Goal: Task Accomplishment & Management: Use online tool/utility

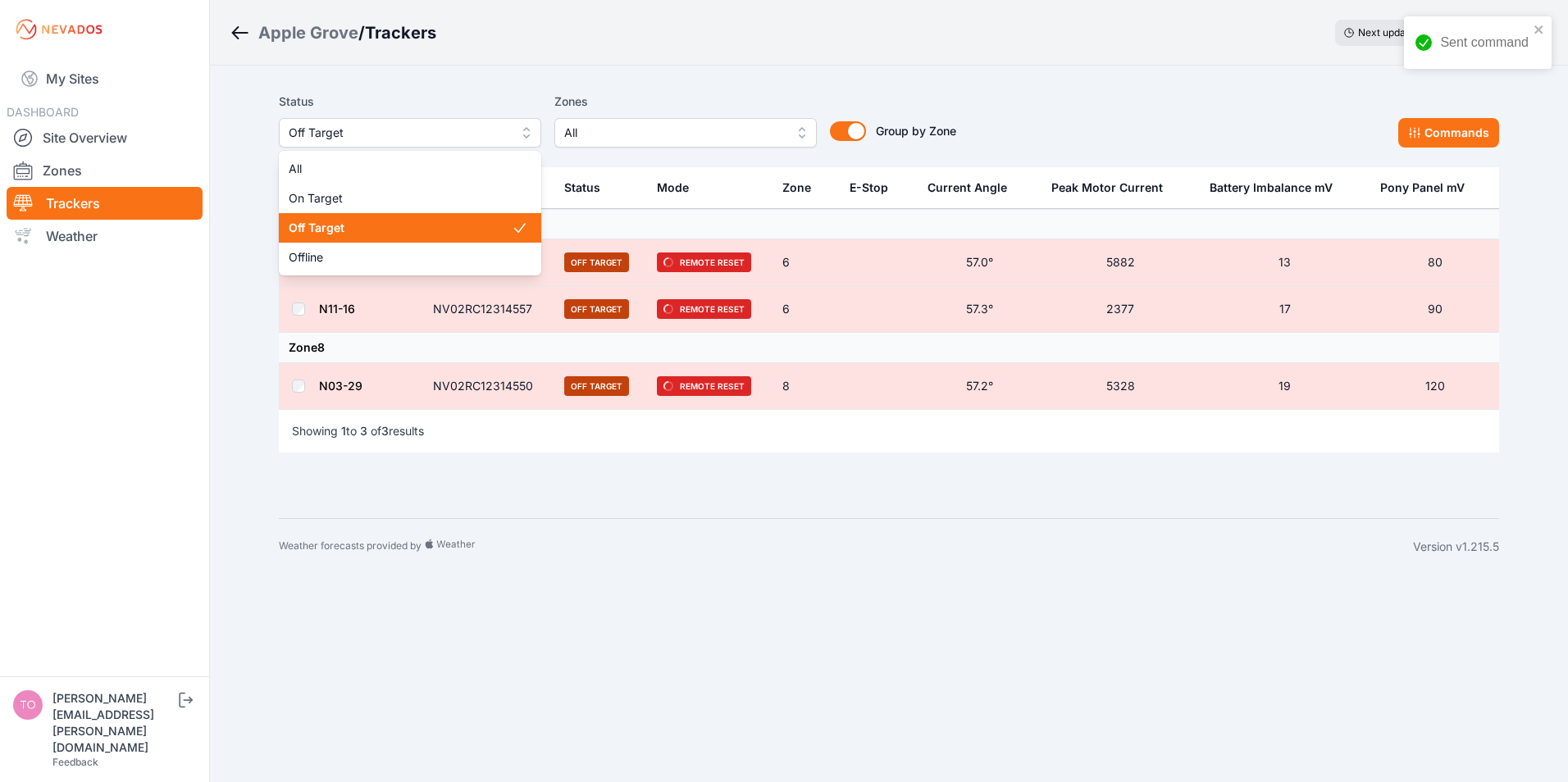
click at [370, 133] on span "Off Target" at bounding box center [398, 133] width 220 height 20
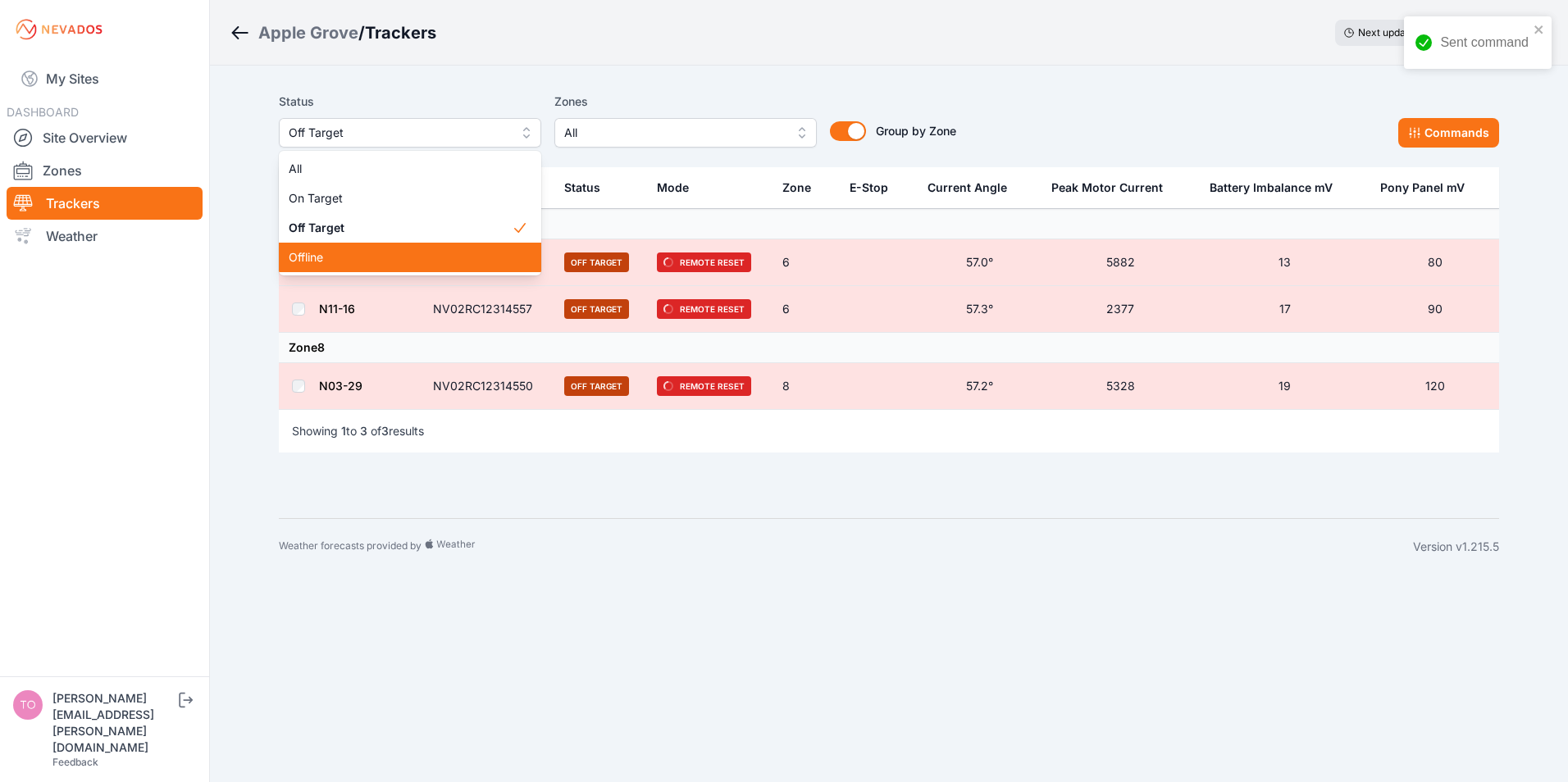
click at [323, 255] on span "Offline" at bounding box center [400, 257] width 223 height 16
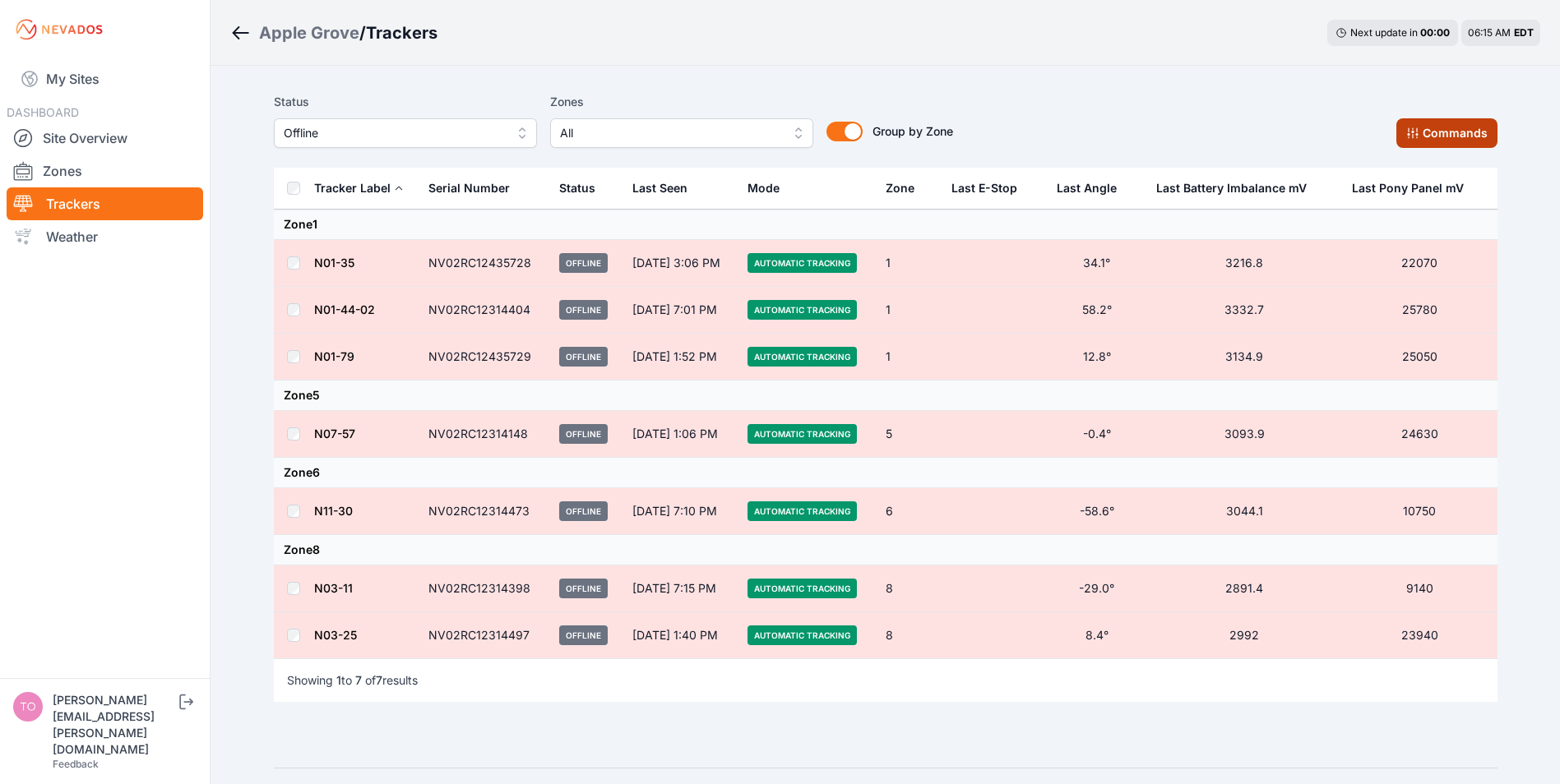
click at [1423, 131] on button "Commands" at bounding box center [1447, 133] width 101 height 29
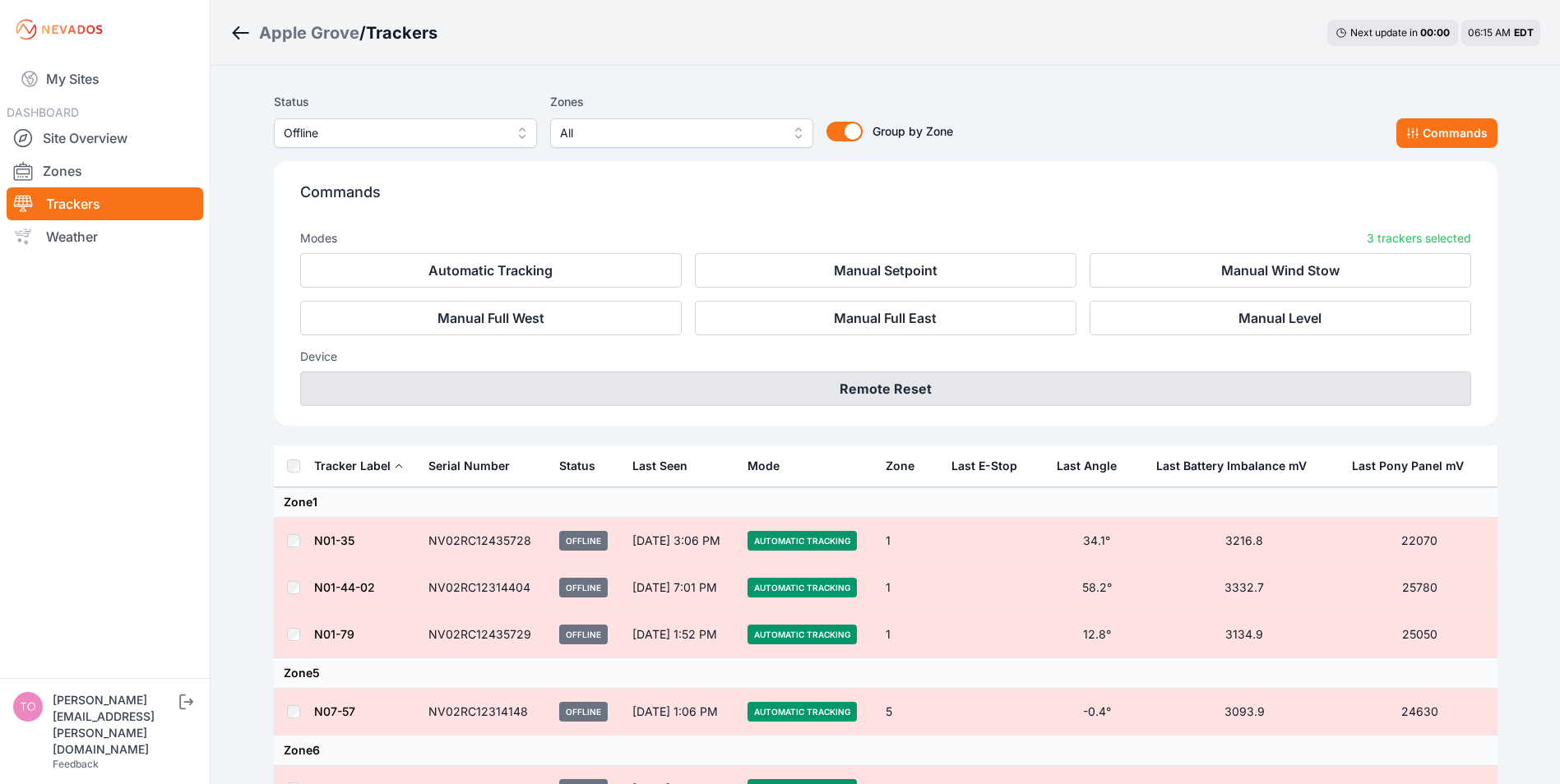
click at [809, 389] on button "Remote Reset" at bounding box center [886, 389] width 1171 height 35
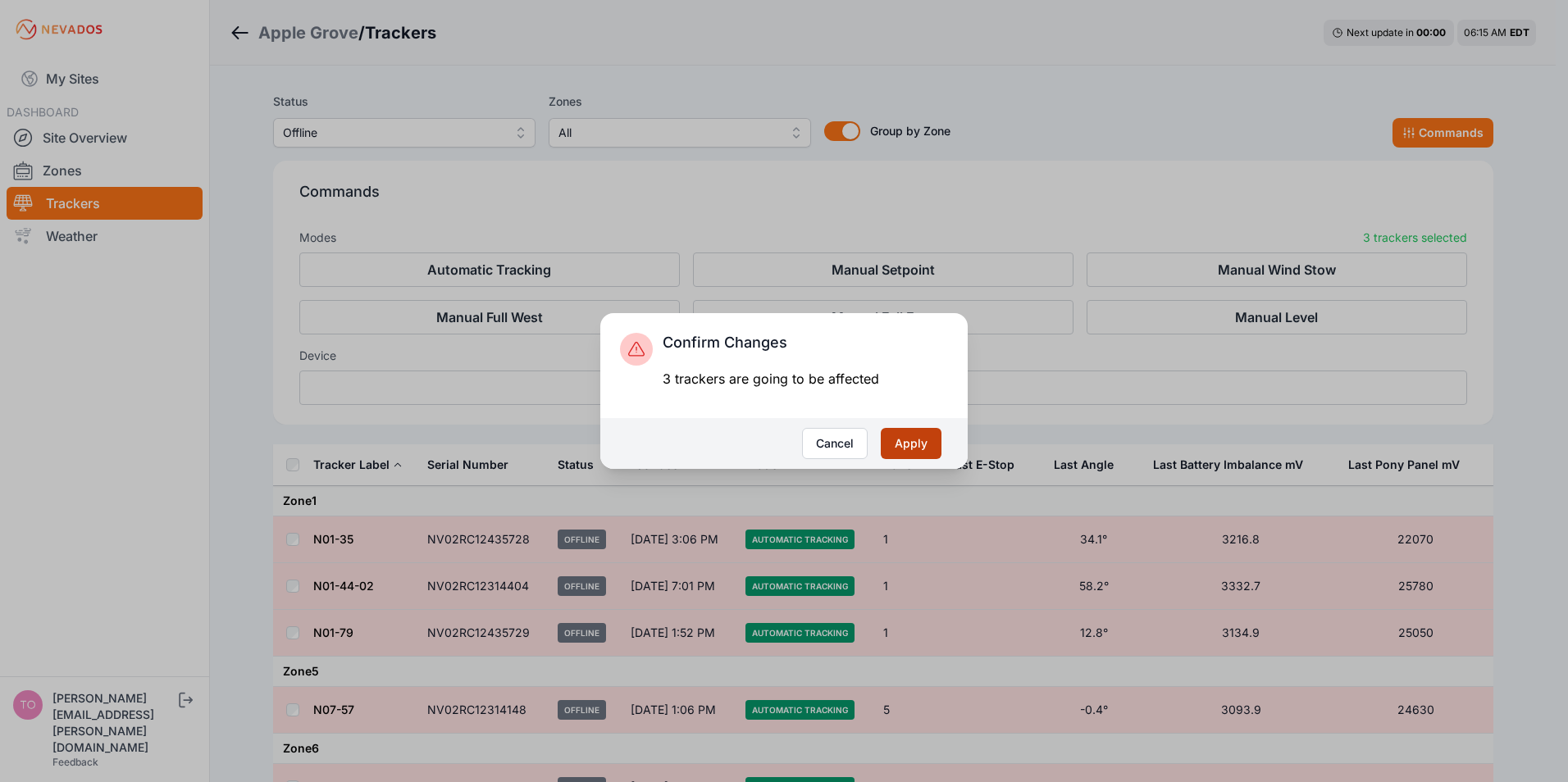
click at [913, 444] on button "Apply" at bounding box center [912, 444] width 60 height 31
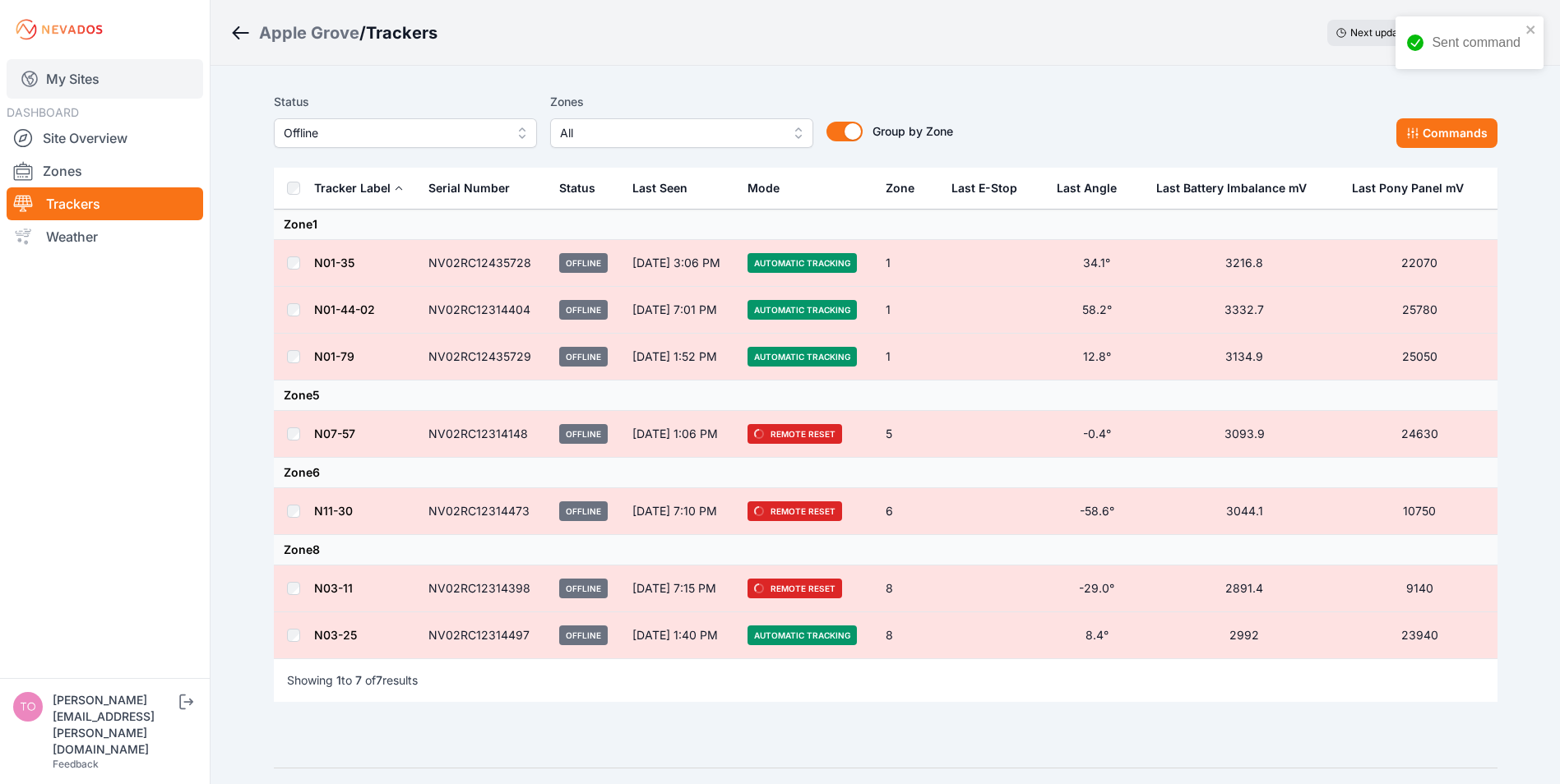
click at [52, 83] on link "My Sites" at bounding box center [105, 79] width 197 height 40
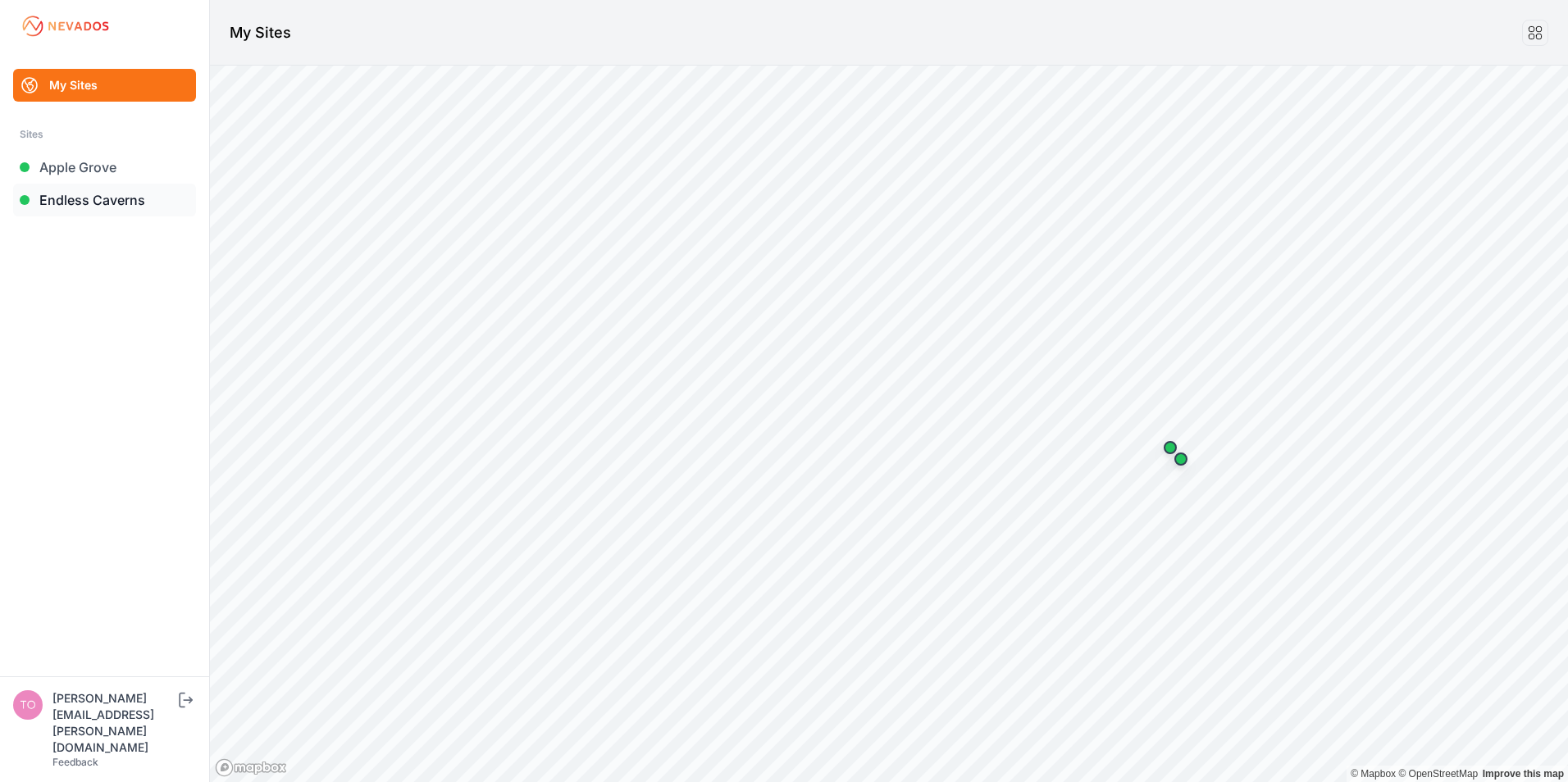
click at [94, 206] on link "Endless Caverns" at bounding box center [104, 200] width 183 height 33
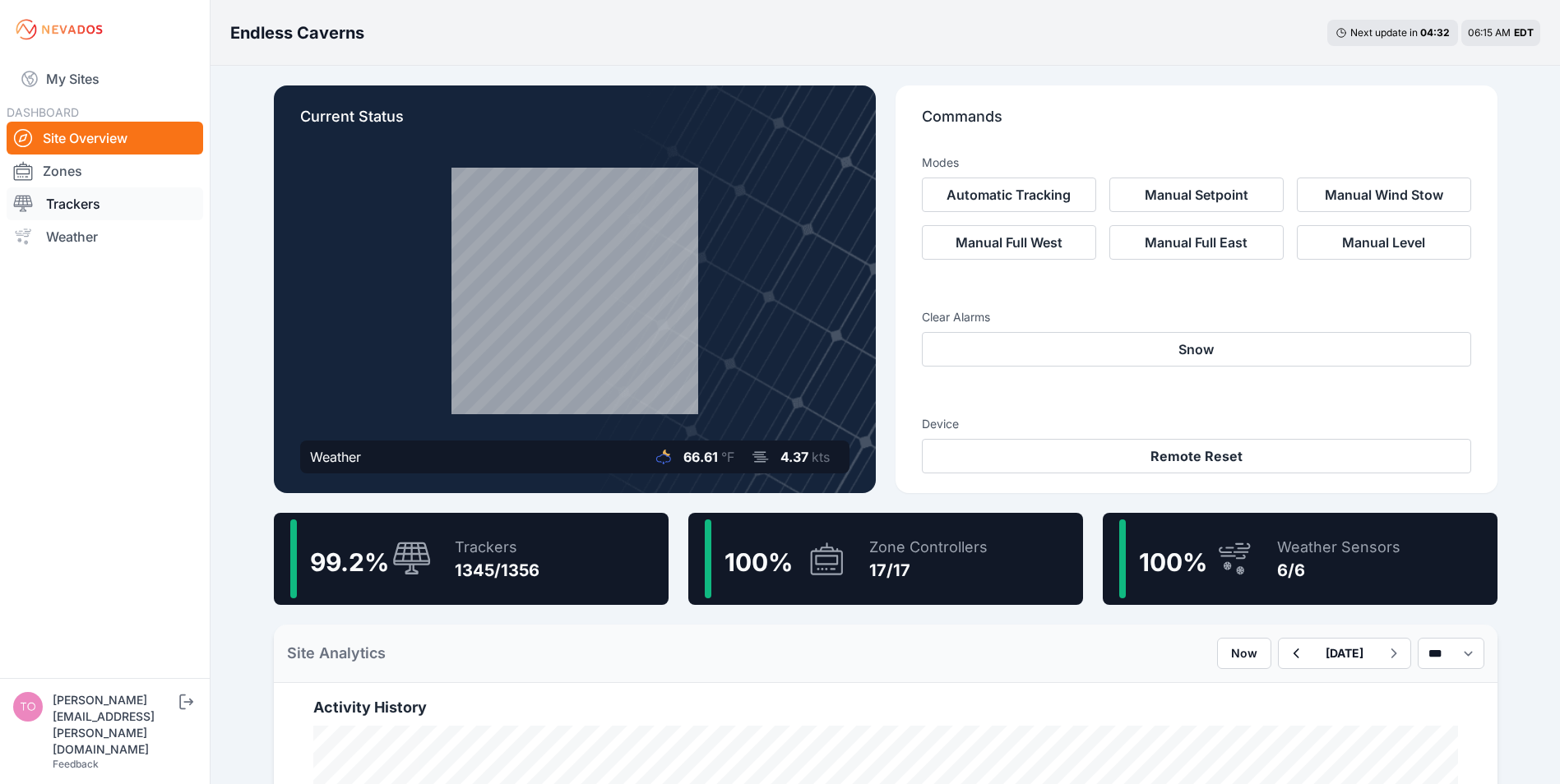
click at [67, 212] on link "Trackers" at bounding box center [105, 204] width 197 height 33
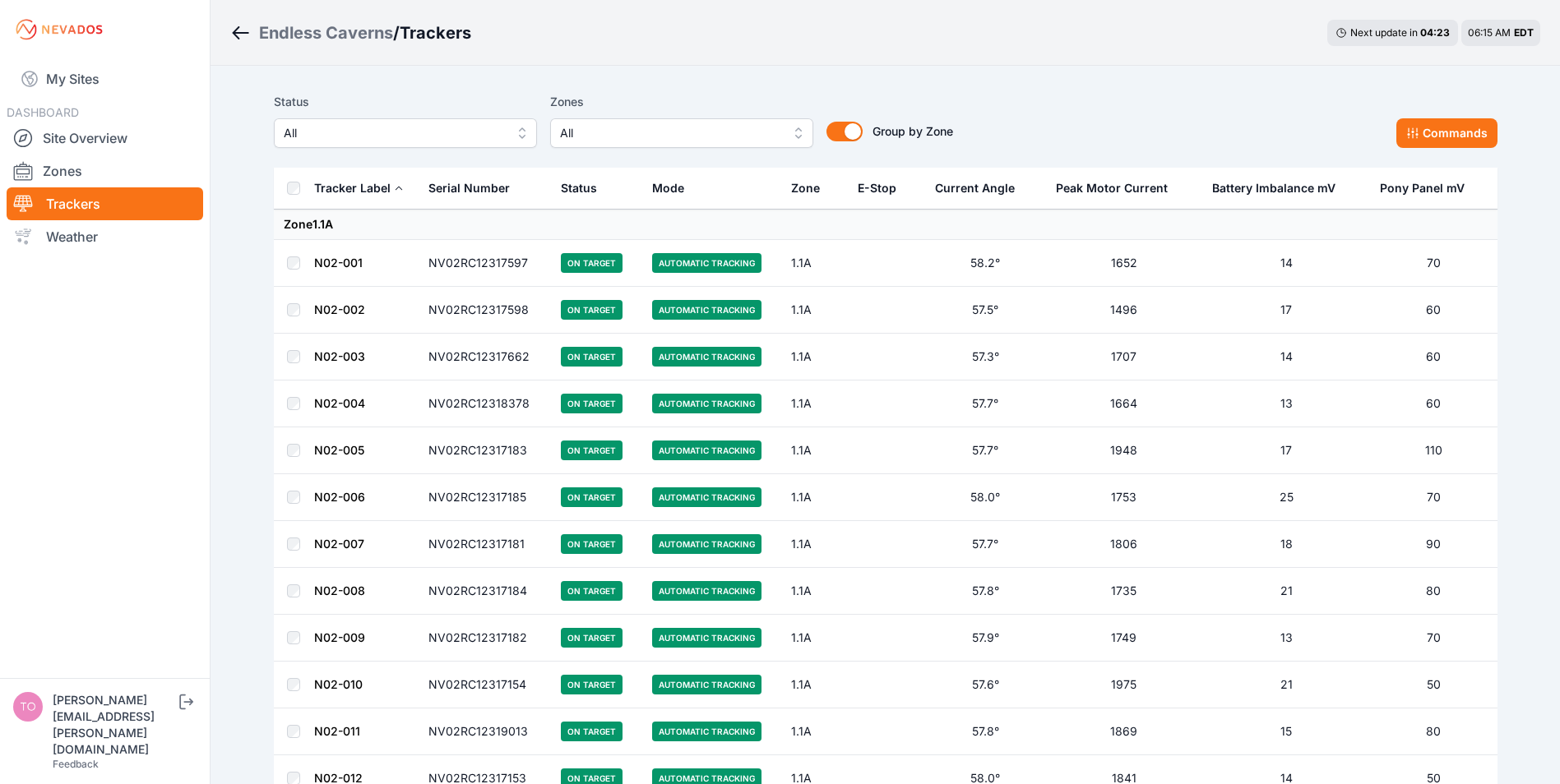
click at [355, 124] on span "All" at bounding box center [393, 133] width 220 height 20
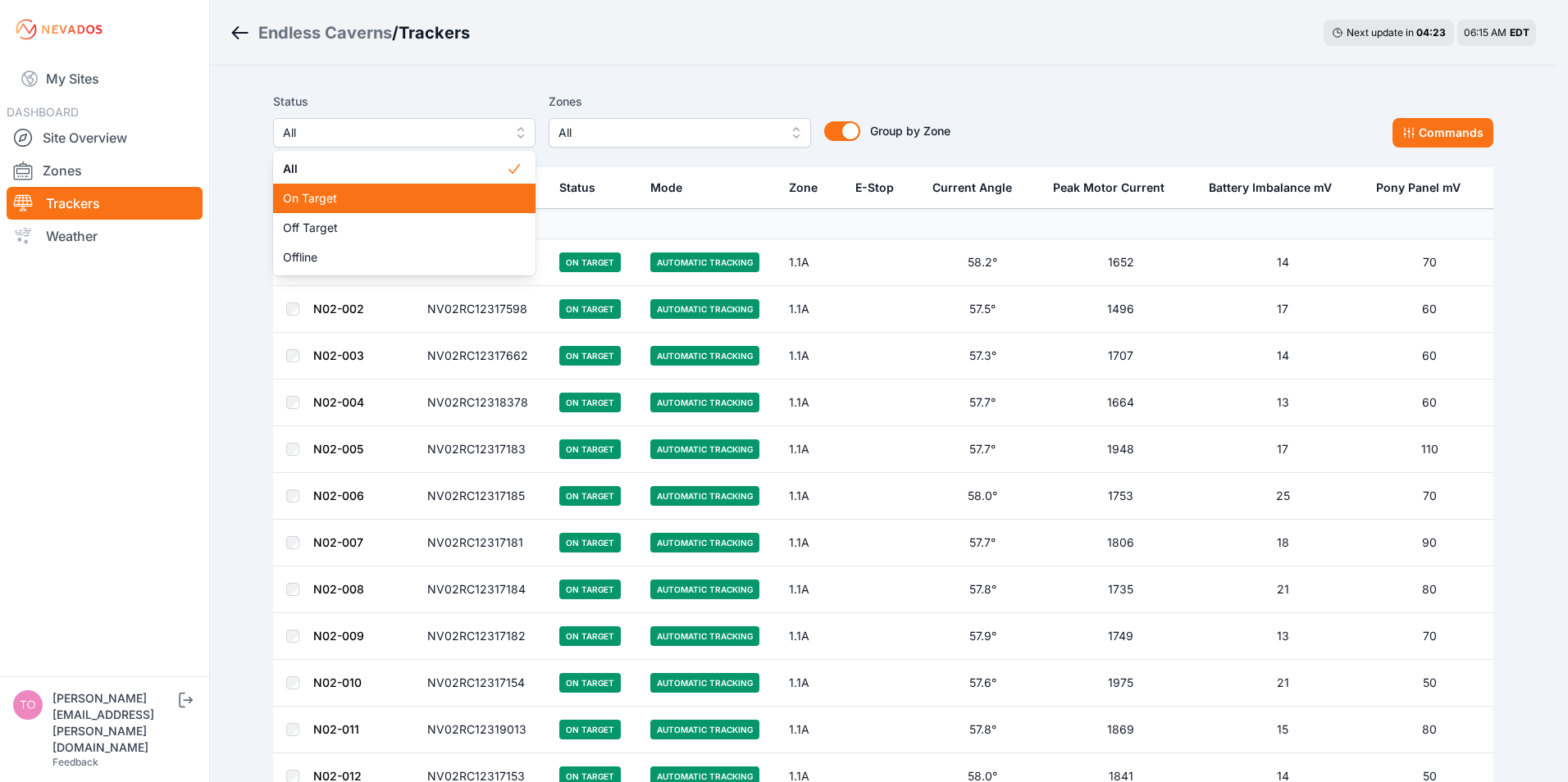
click at [332, 202] on span "On Target" at bounding box center [394, 198] width 223 height 16
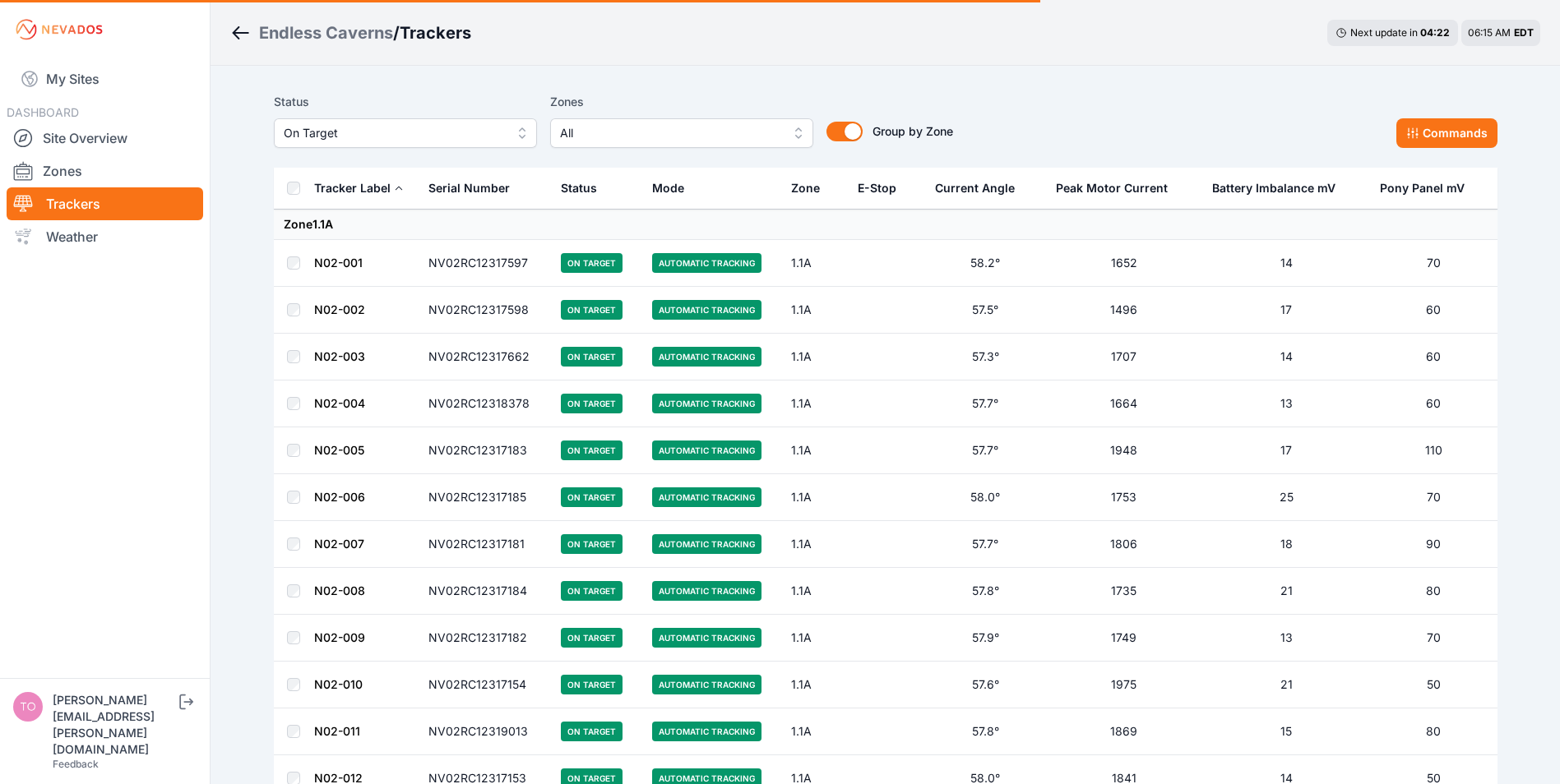
click at [350, 129] on span "On Target" at bounding box center [393, 133] width 220 height 20
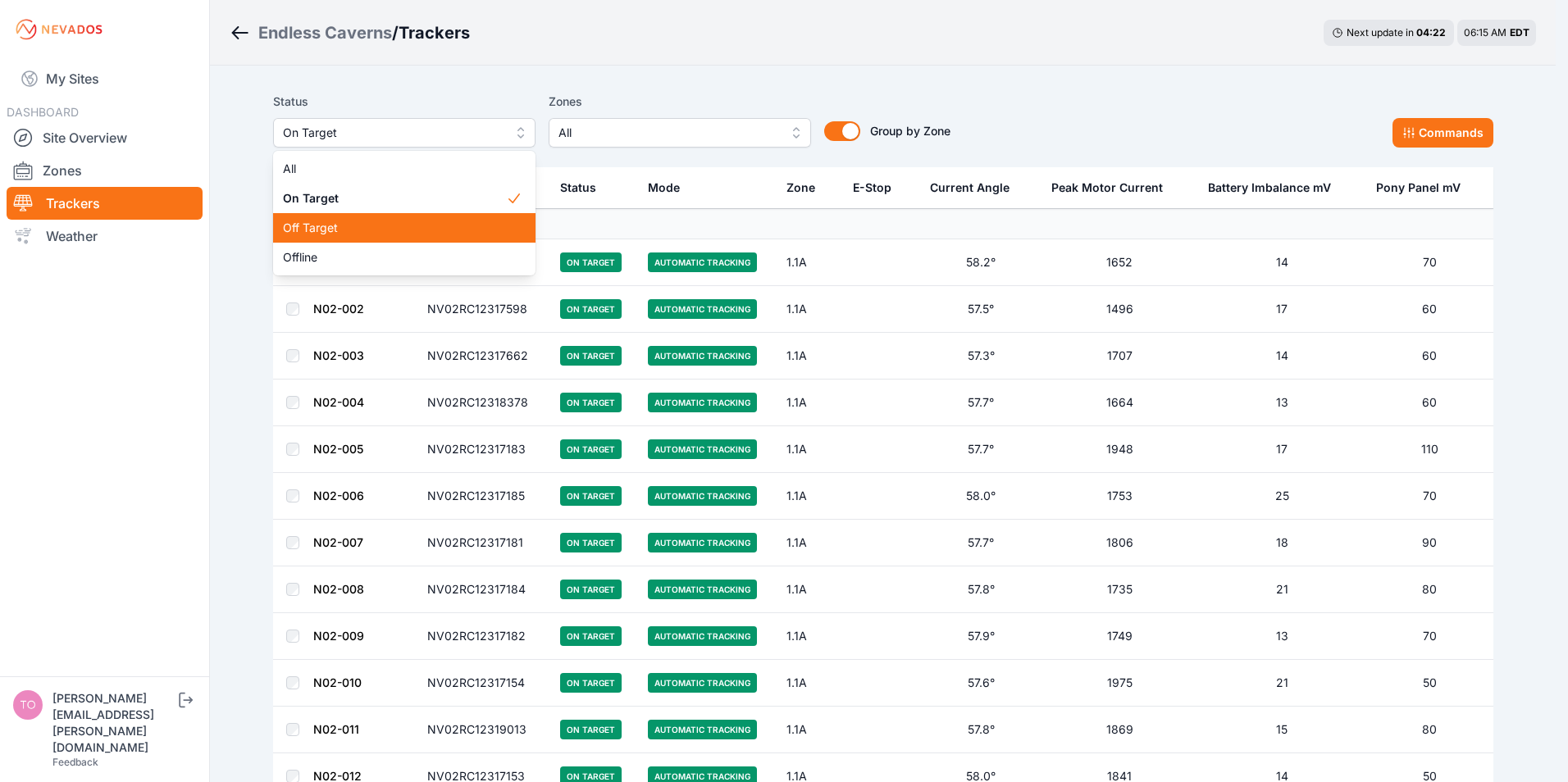
click at [318, 230] on span "Off Target" at bounding box center [394, 227] width 223 height 16
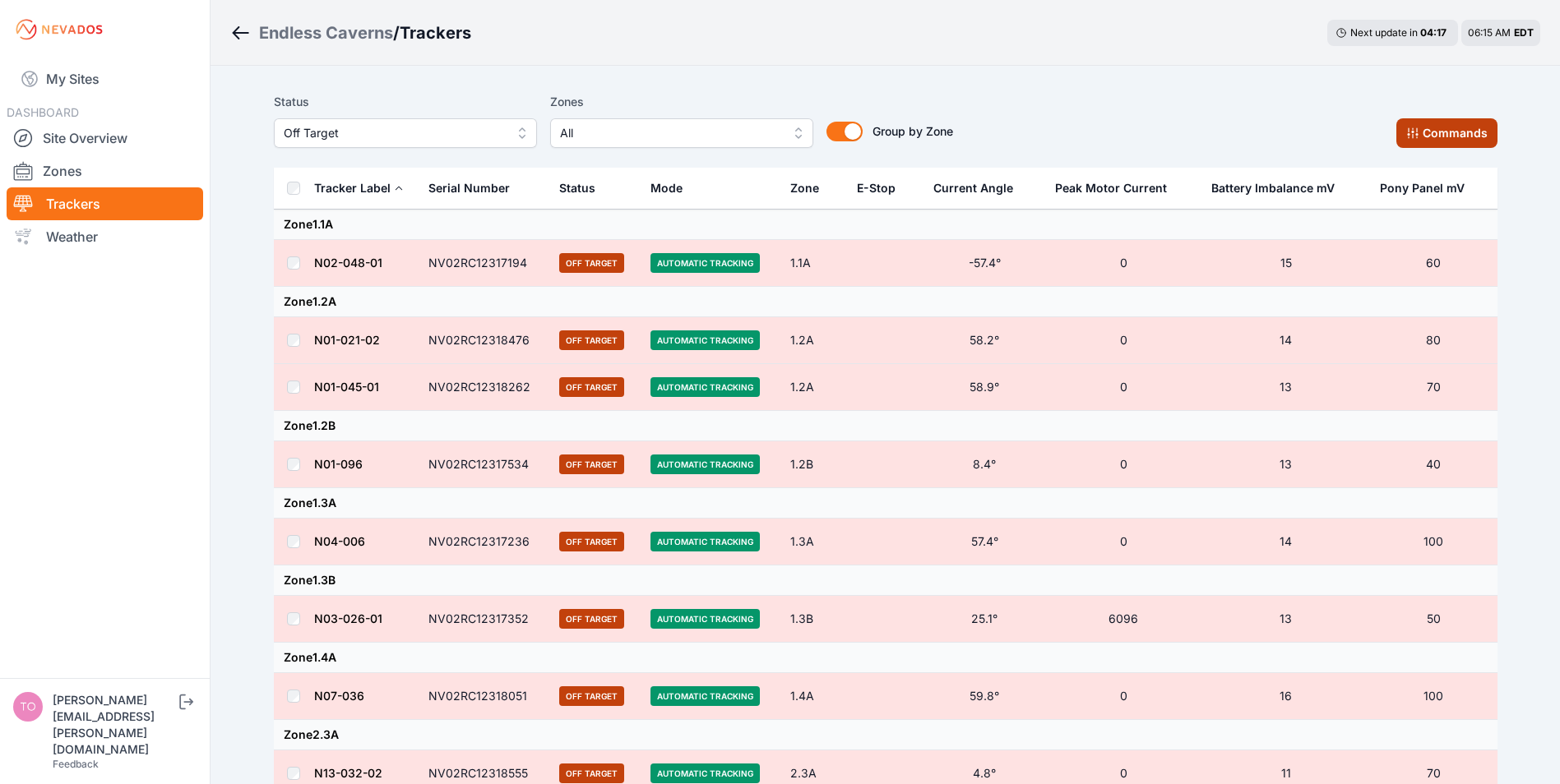
click at [1424, 132] on button "Commands" at bounding box center [1447, 133] width 101 height 29
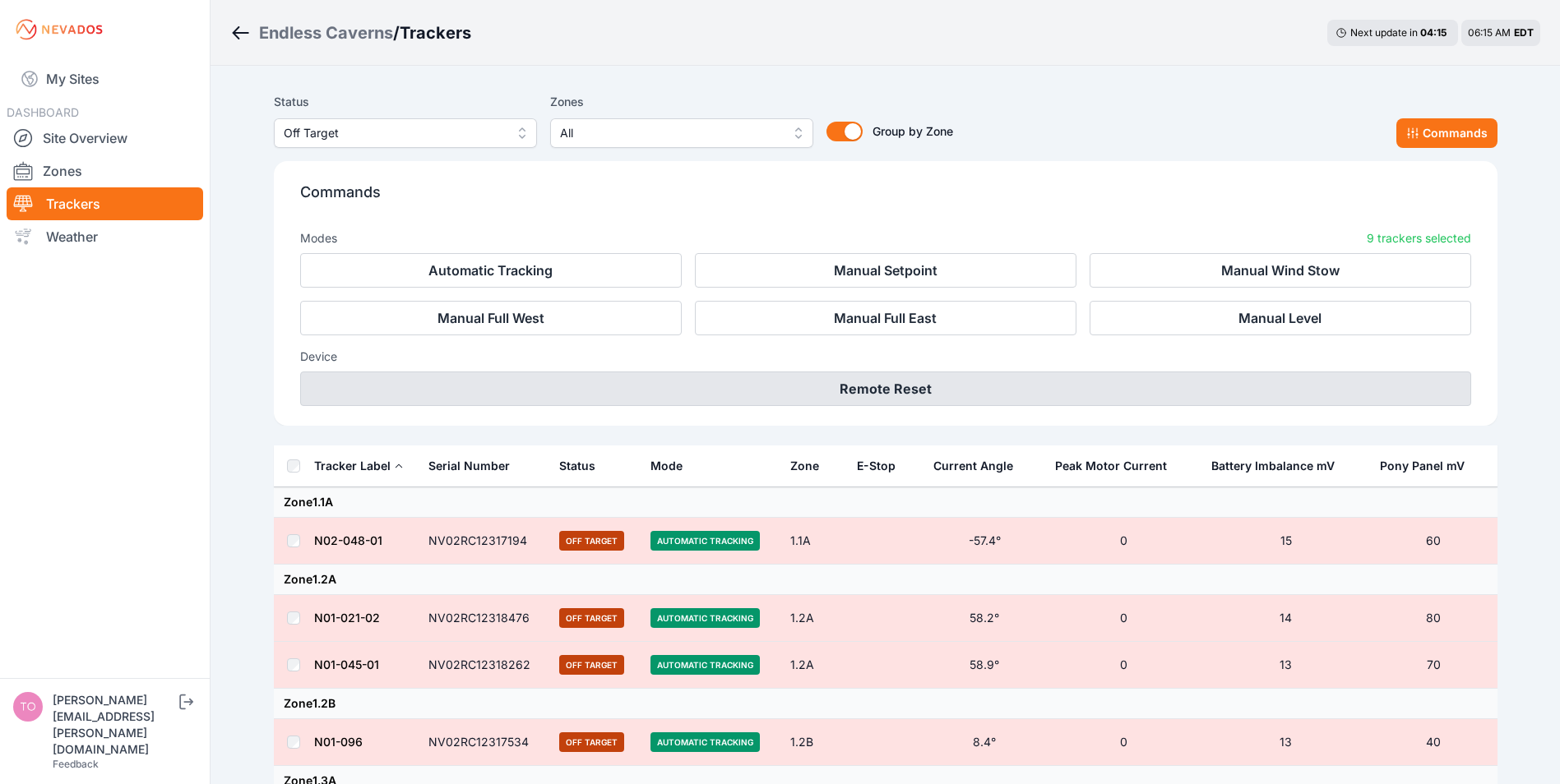
click at [854, 390] on button "Remote Reset" at bounding box center [886, 389] width 1171 height 35
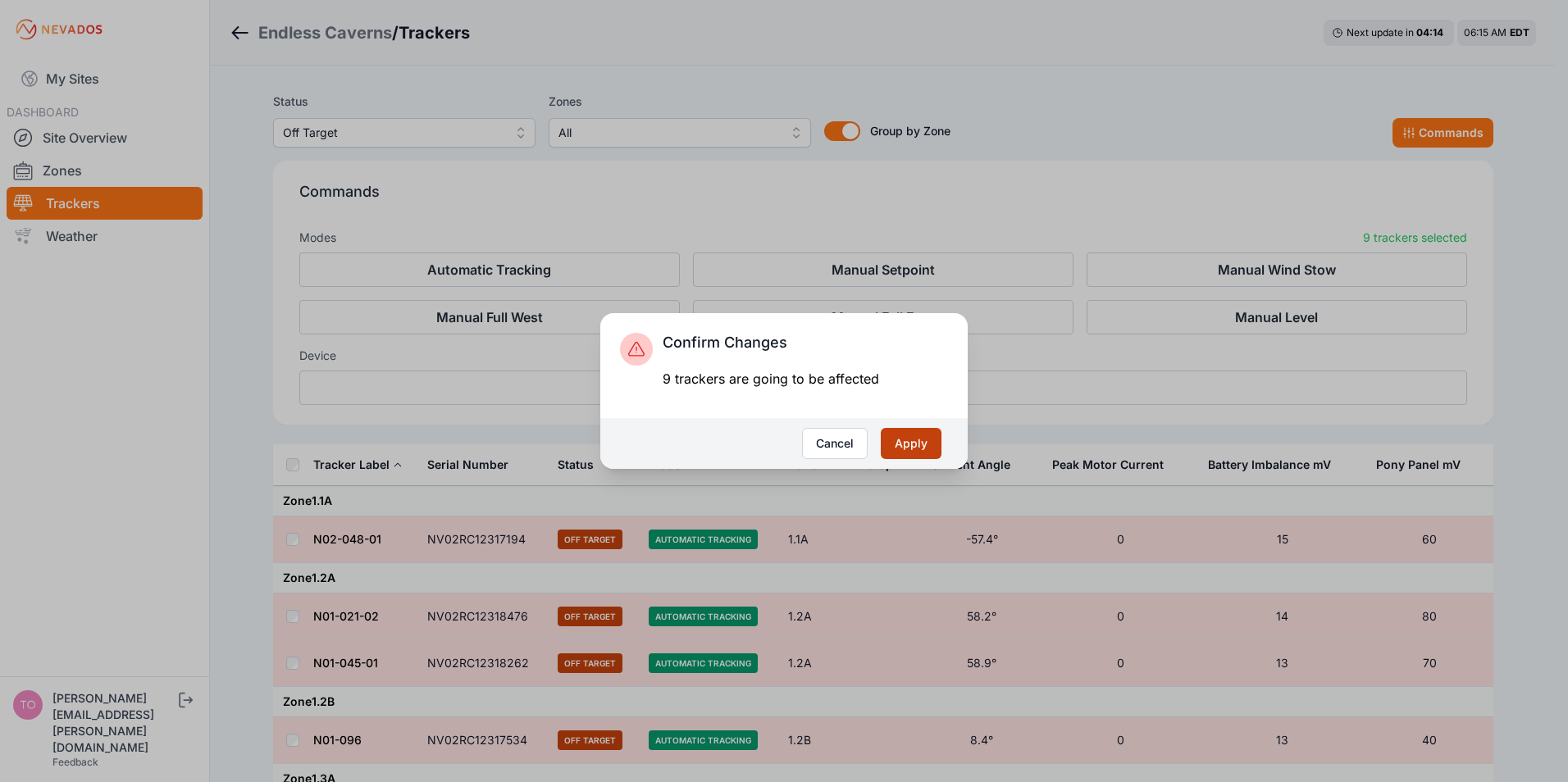
click at [917, 446] on button "Apply" at bounding box center [912, 444] width 60 height 31
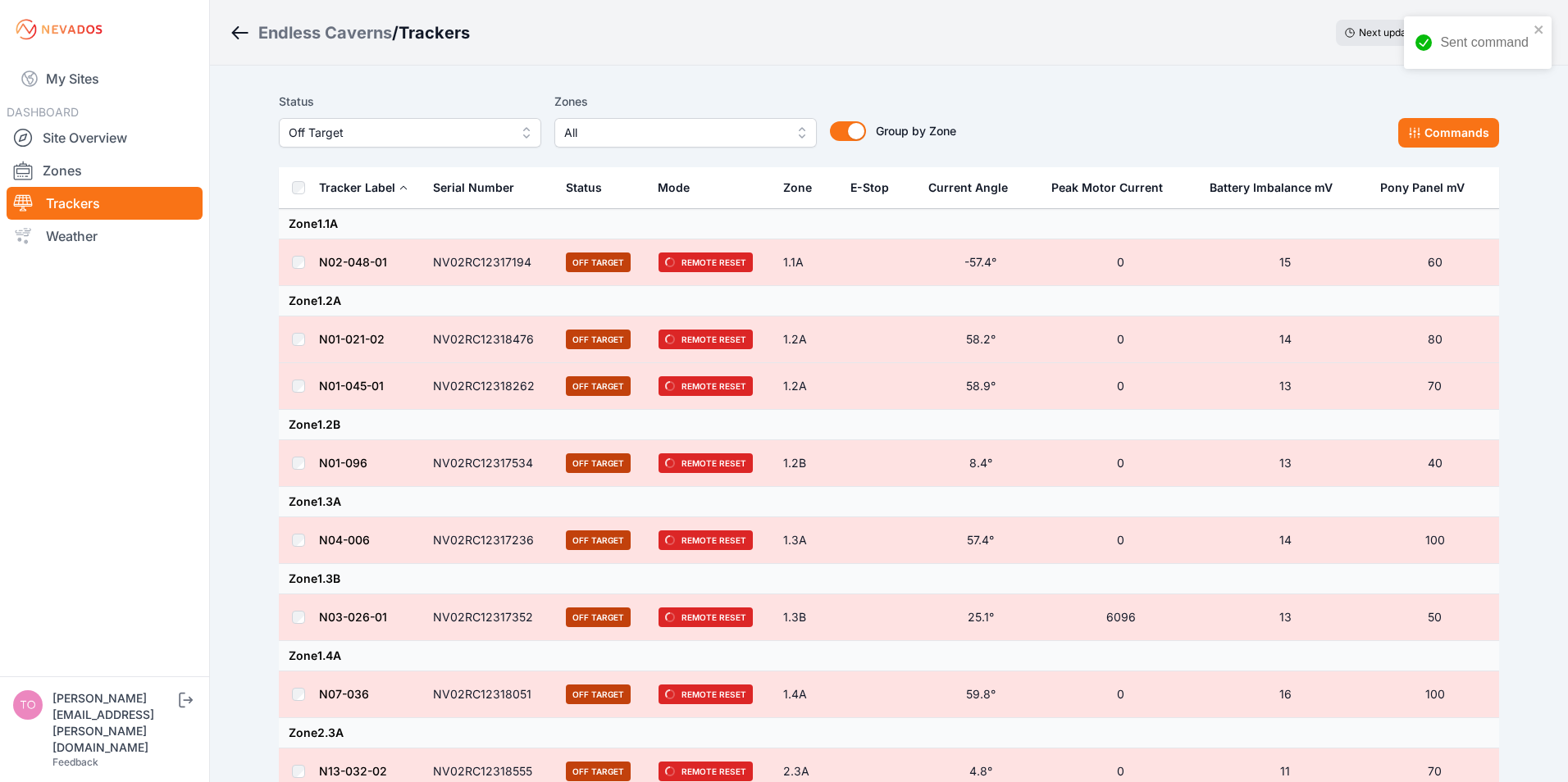
click at [388, 139] on span "Off Target" at bounding box center [398, 133] width 220 height 20
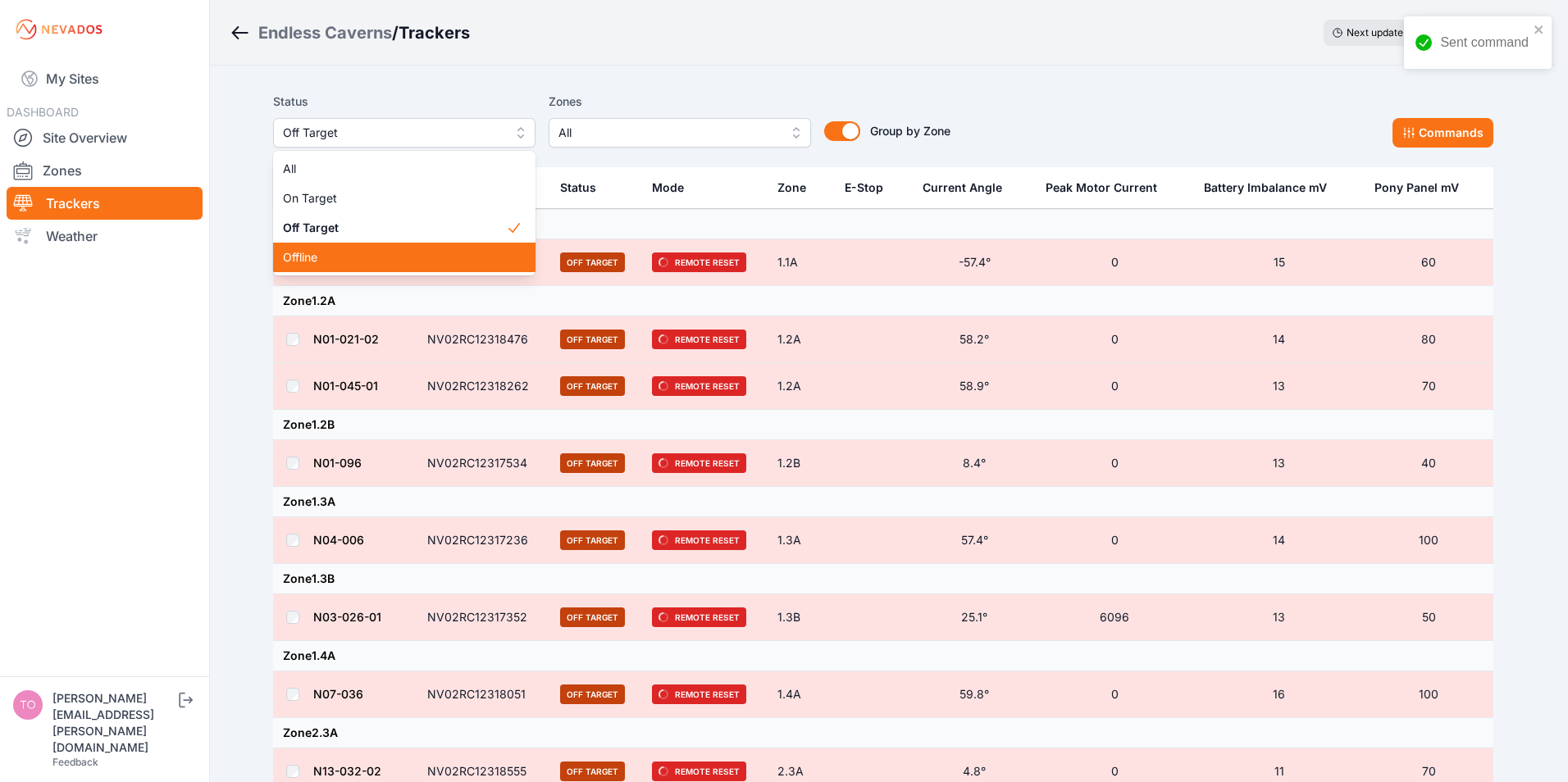
click at [311, 262] on span "Offline" at bounding box center [394, 257] width 223 height 16
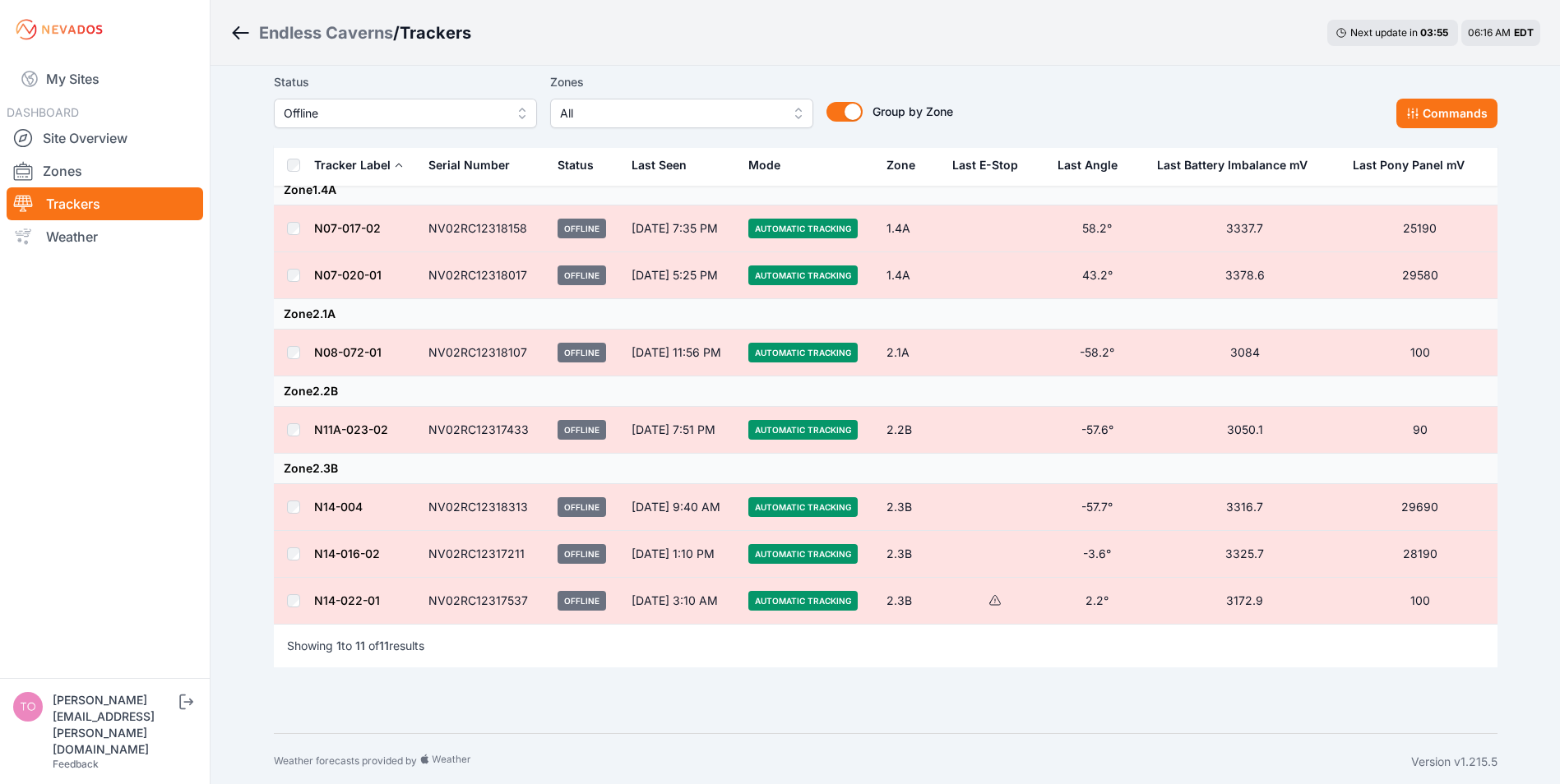
scroll to position [288, 0]
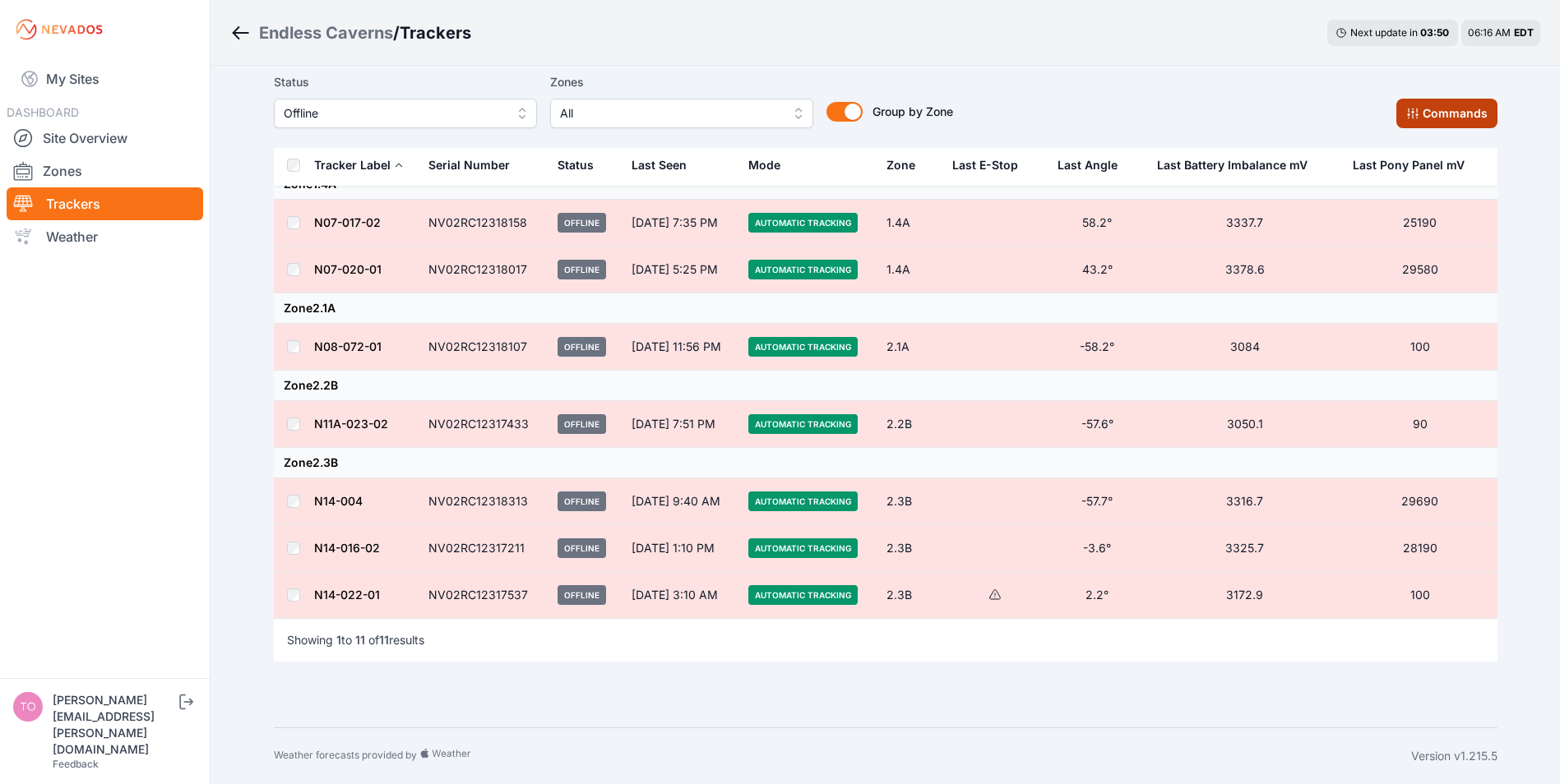
click at [1417, 120] on button "Commands" at bounding box center [1447, 113] width 101 height 29
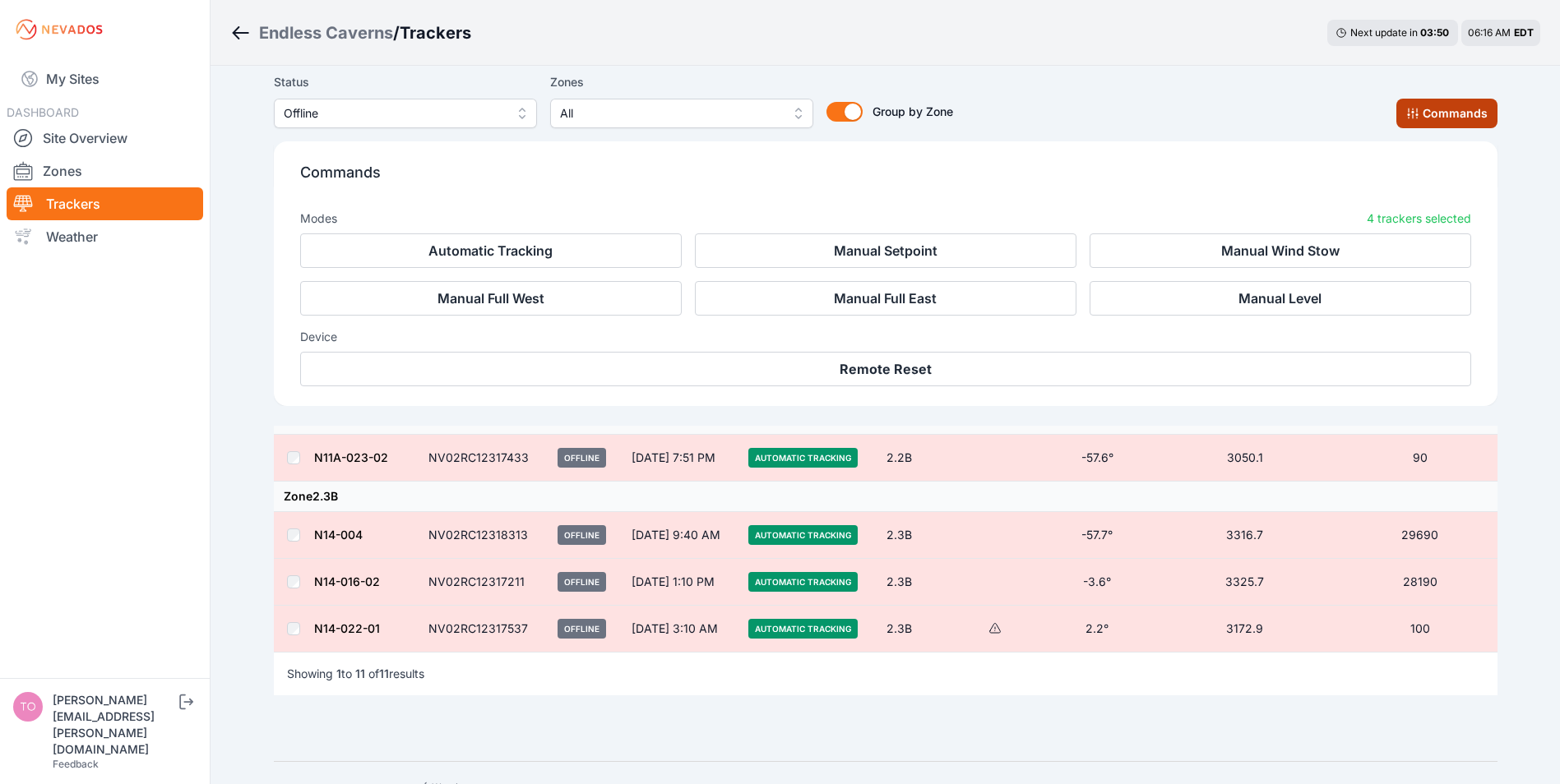
scroll to position [566, 0]
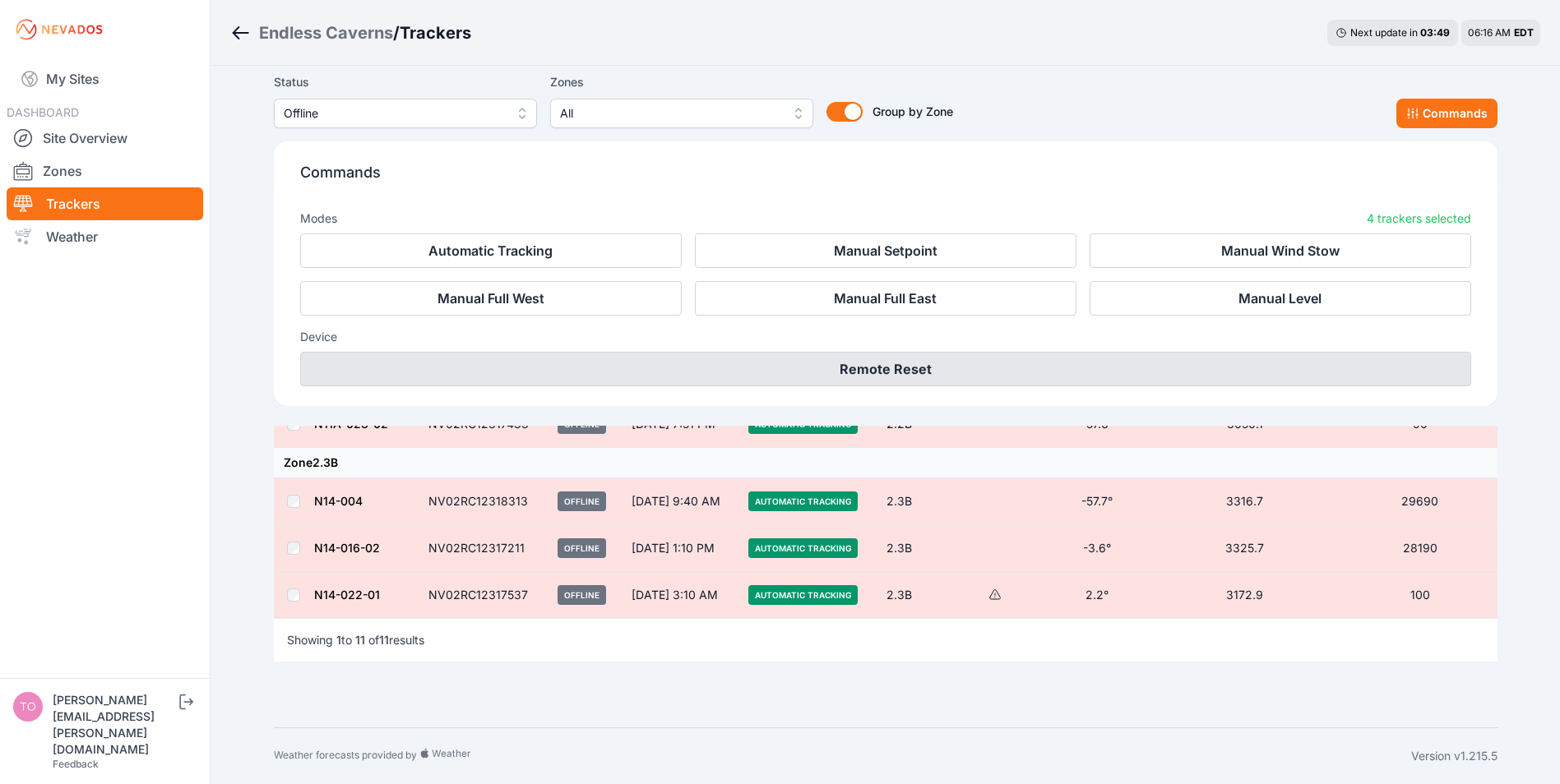
click at [872, 374] on button "Remote Reset" at bounding box center [886, 370] width 1171 height 35
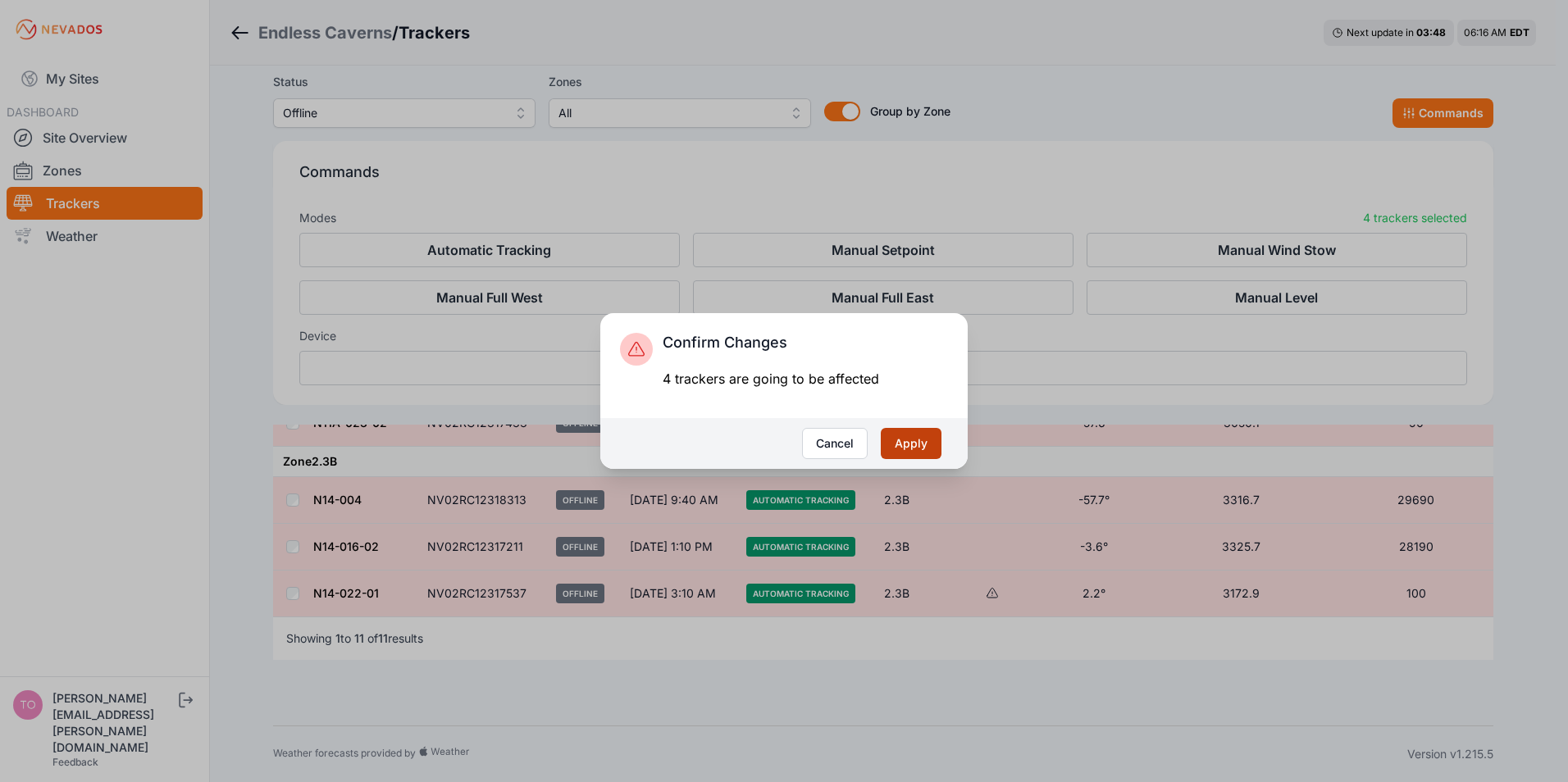
click at [924, 434] on button "Apply" at bounding box center [912, 444] width 60 height 31
